Goal: Find specific page/section: Find specific page/section

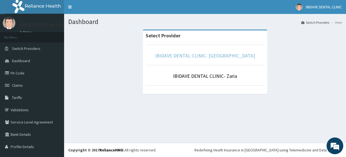
click at [202, 54] on link "IBIDAVE DENTAL CLINIC- [GEOGRAPHIC_DATA]" at bounding box center [205, 55] width 100 height 6
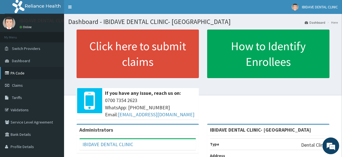
click at [22, 72] on link "PA Code" at bounding box center [32, 73] width 64 height 12
